Goal: Task Accomplishment & Management: Manage account settings

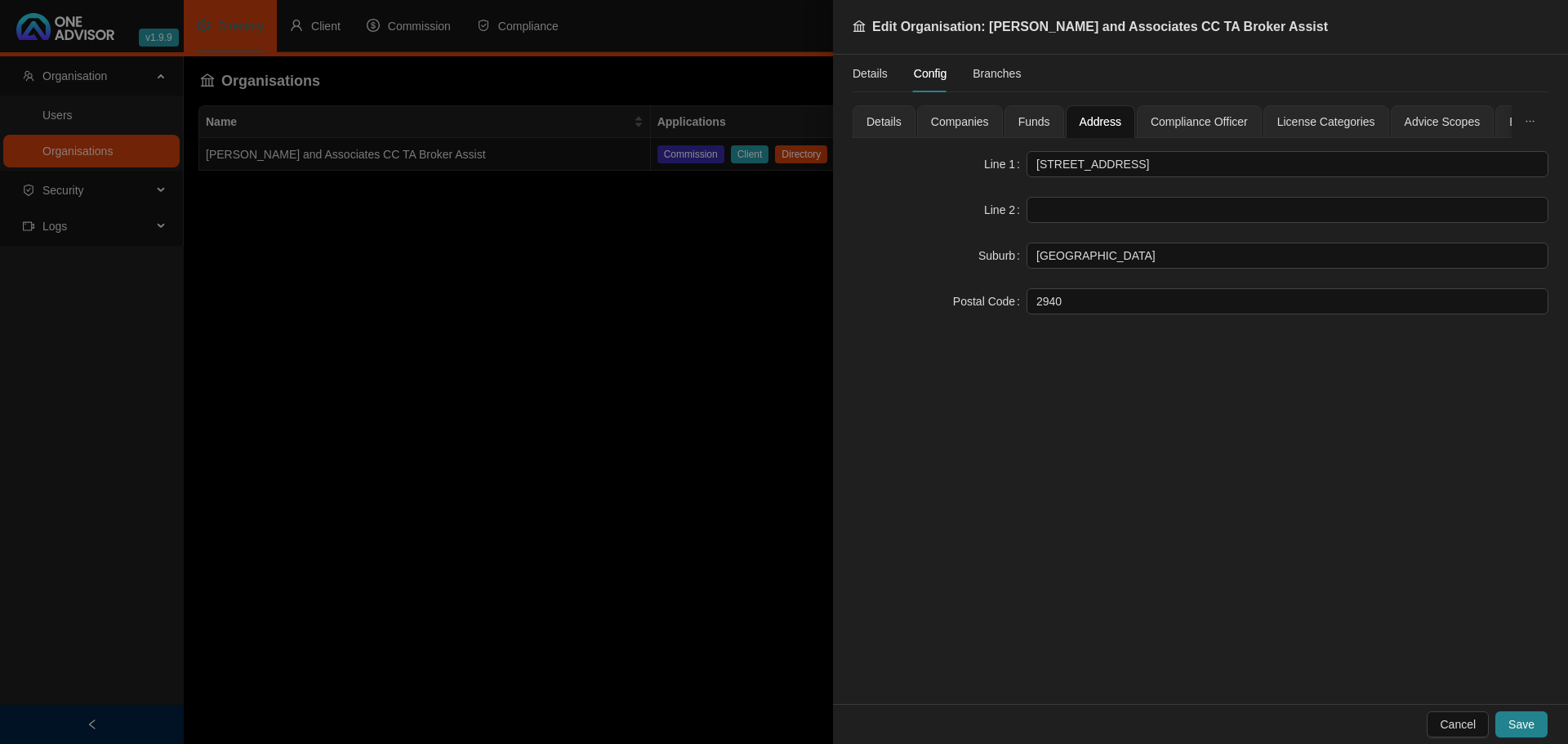
click at [553, 320] on div at bounding box center [784, 372] width 1568 height 744
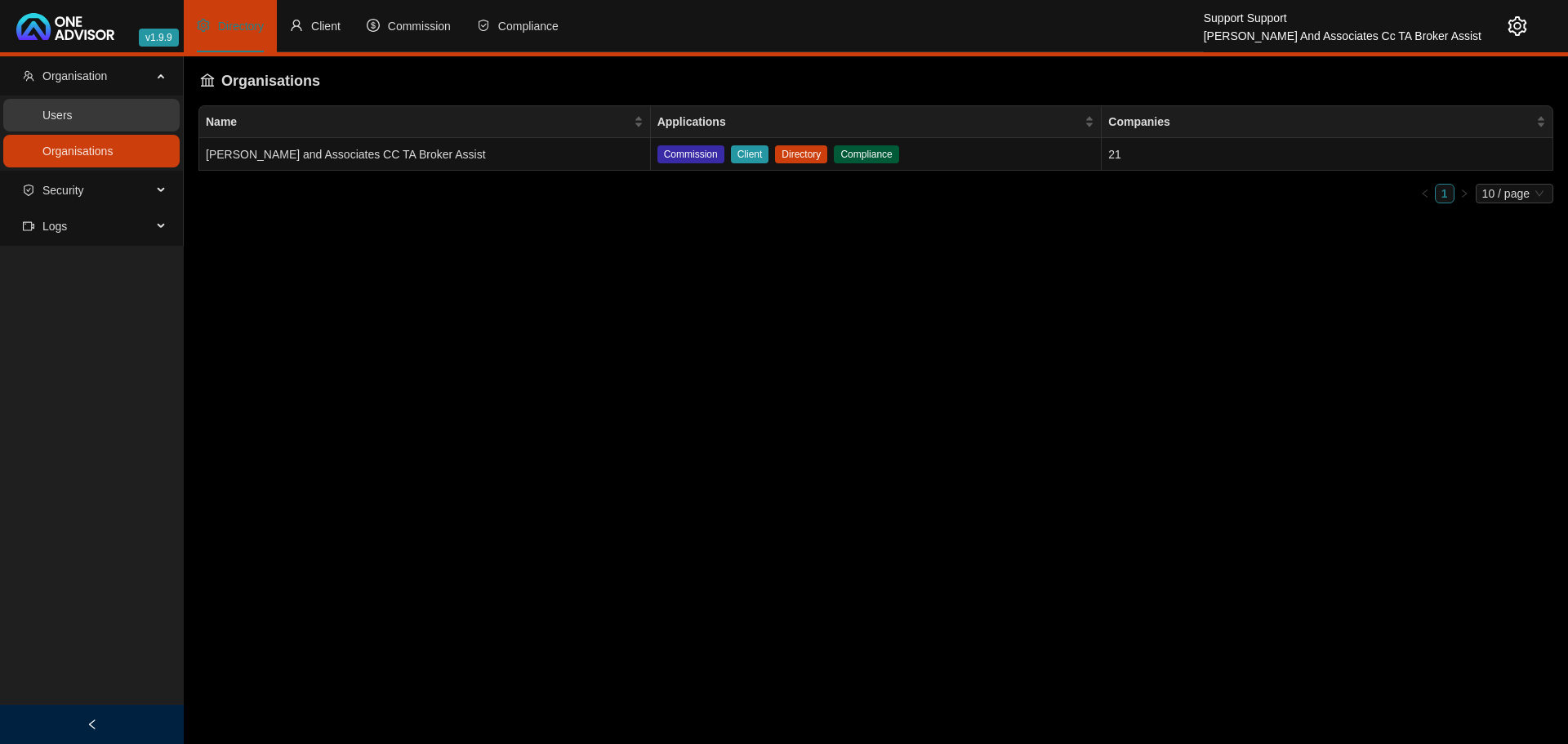
click at [52, 109] on link "Users" at bounding box center [57, 115] width 30 height 13
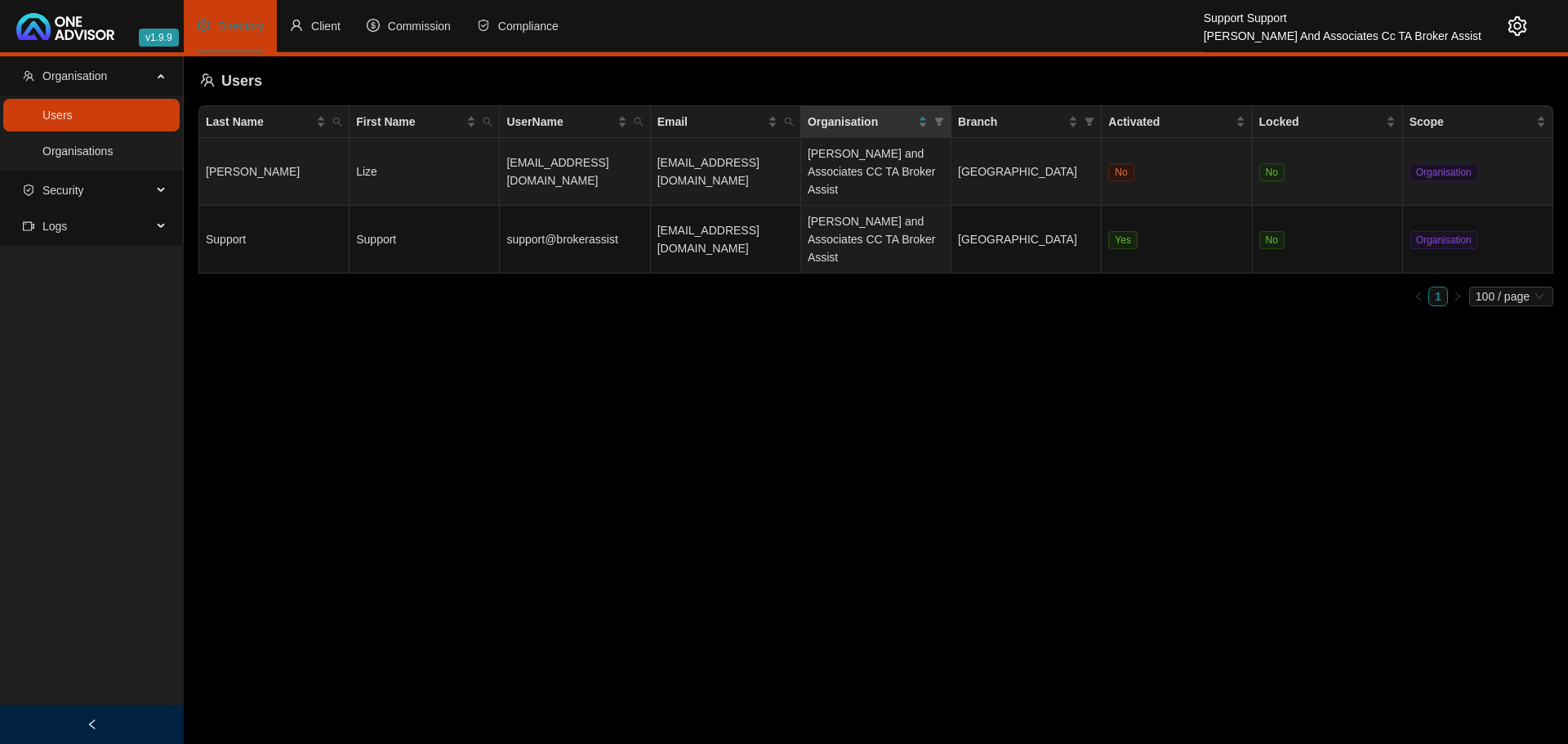
click at [436, 179] on td "Lize" at bounding box center [424, 172] width 150 height 68
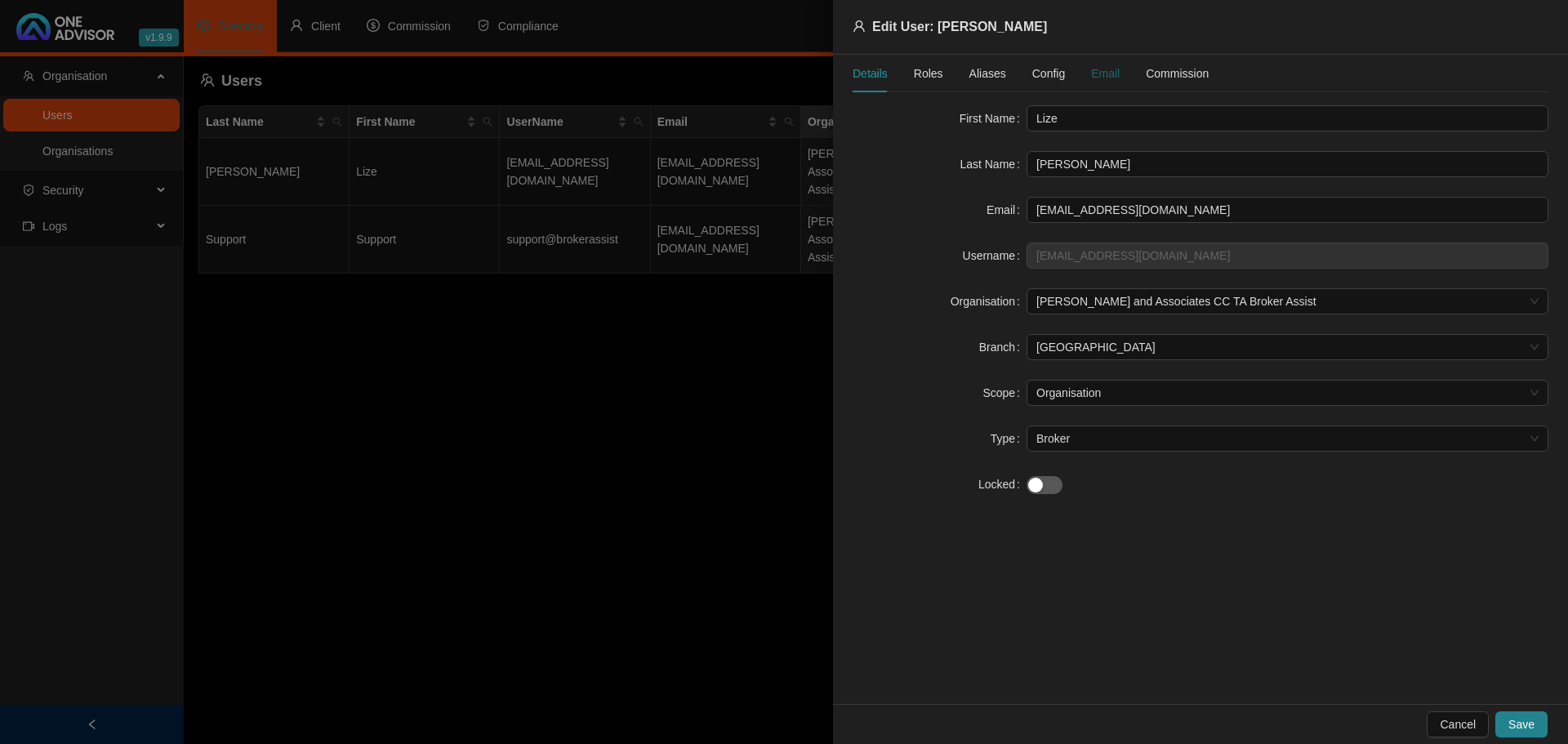
click at [1092, 71] on div "Email" at bounding box center [1105, 73] width 28 height 18
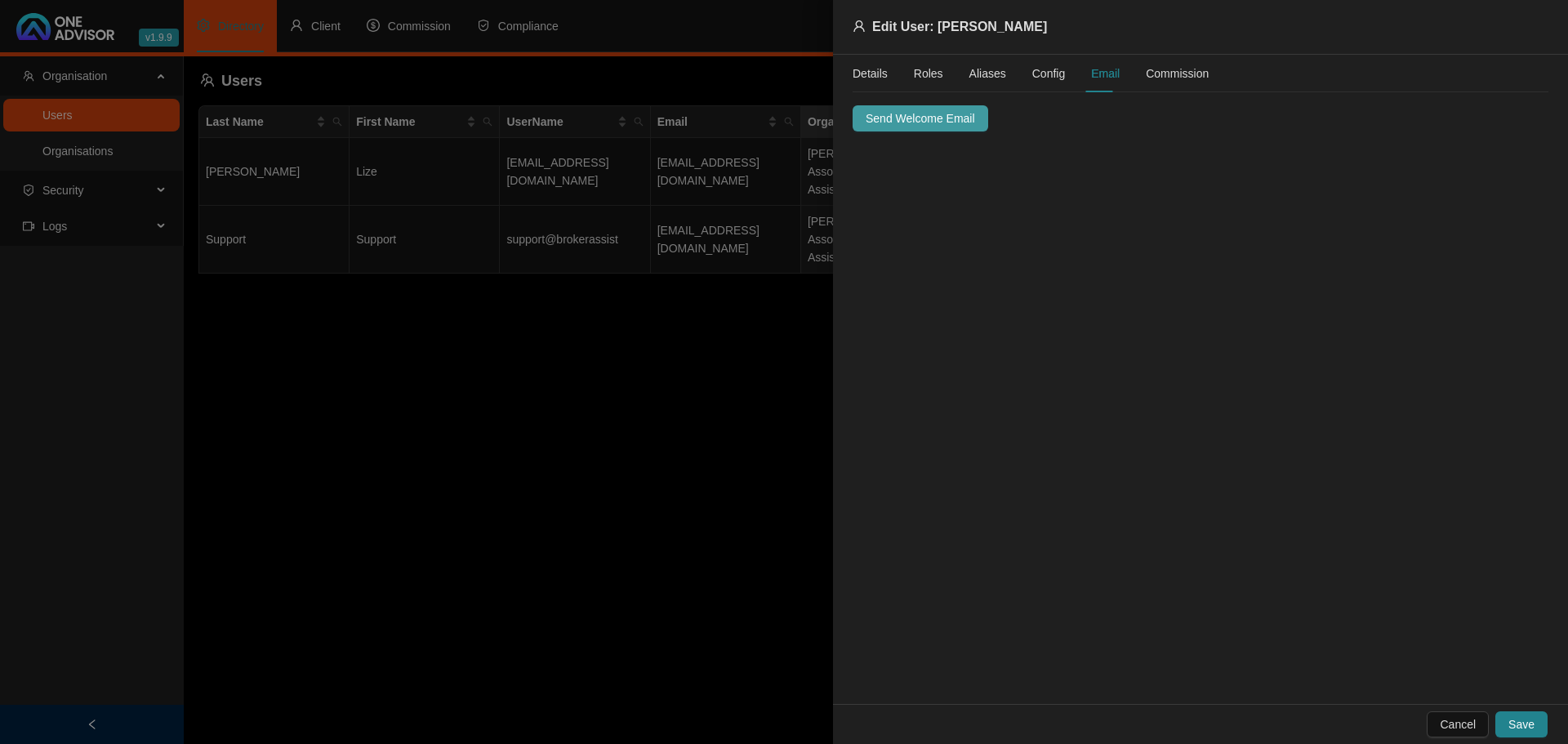
click at [923, 117] on span "Send Welcome Email" at bounding box center [920, 118] width 109 height 18
click at [1526, 726] on span "Save" at bounding box center [1521, 725] width 27 height 18
